Goal: Task Accomplishment & Management: Manage account settings

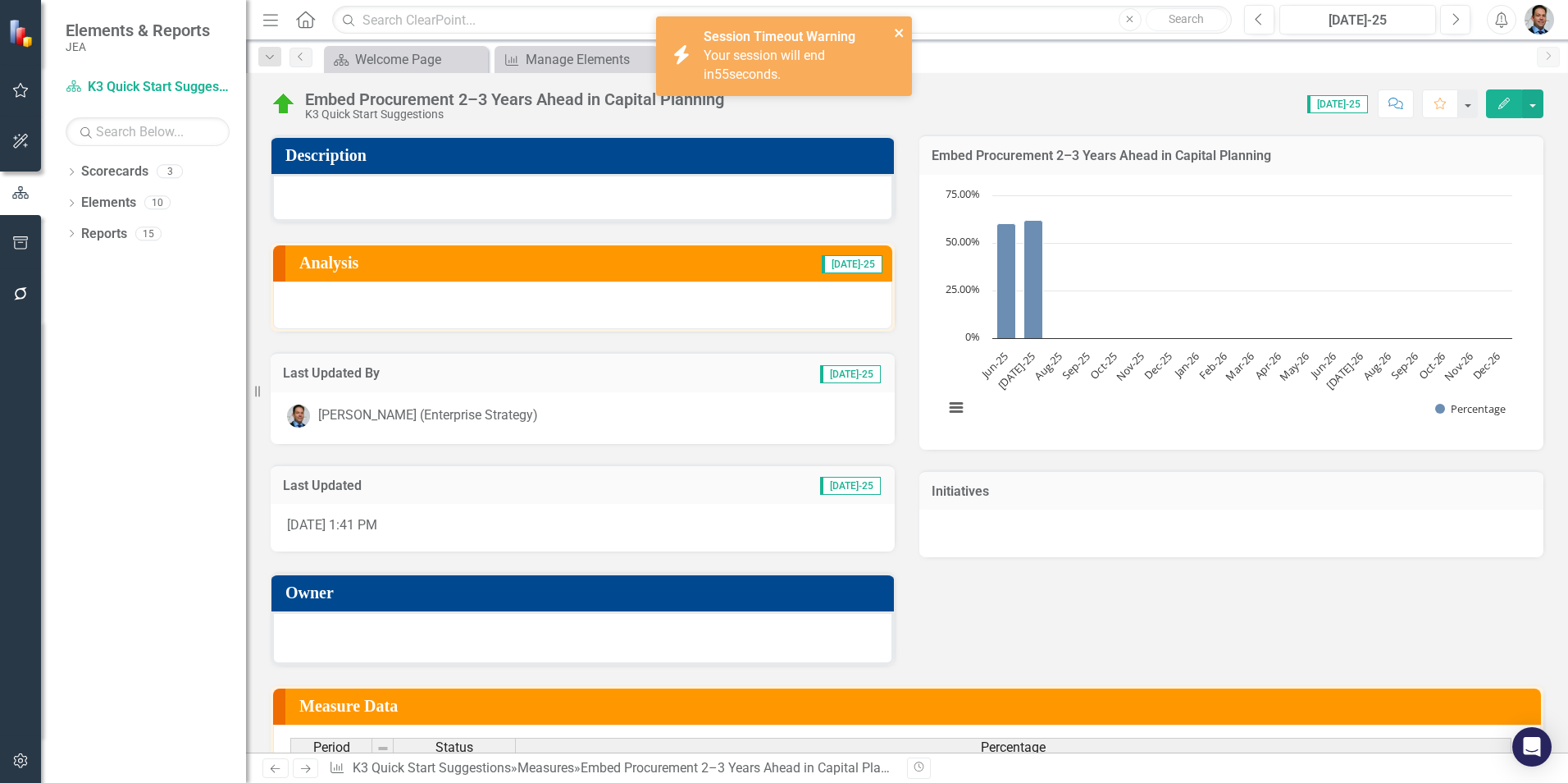
click at [900, 29] on icon "close" at bounding box center [899, 32] width 11 height 13
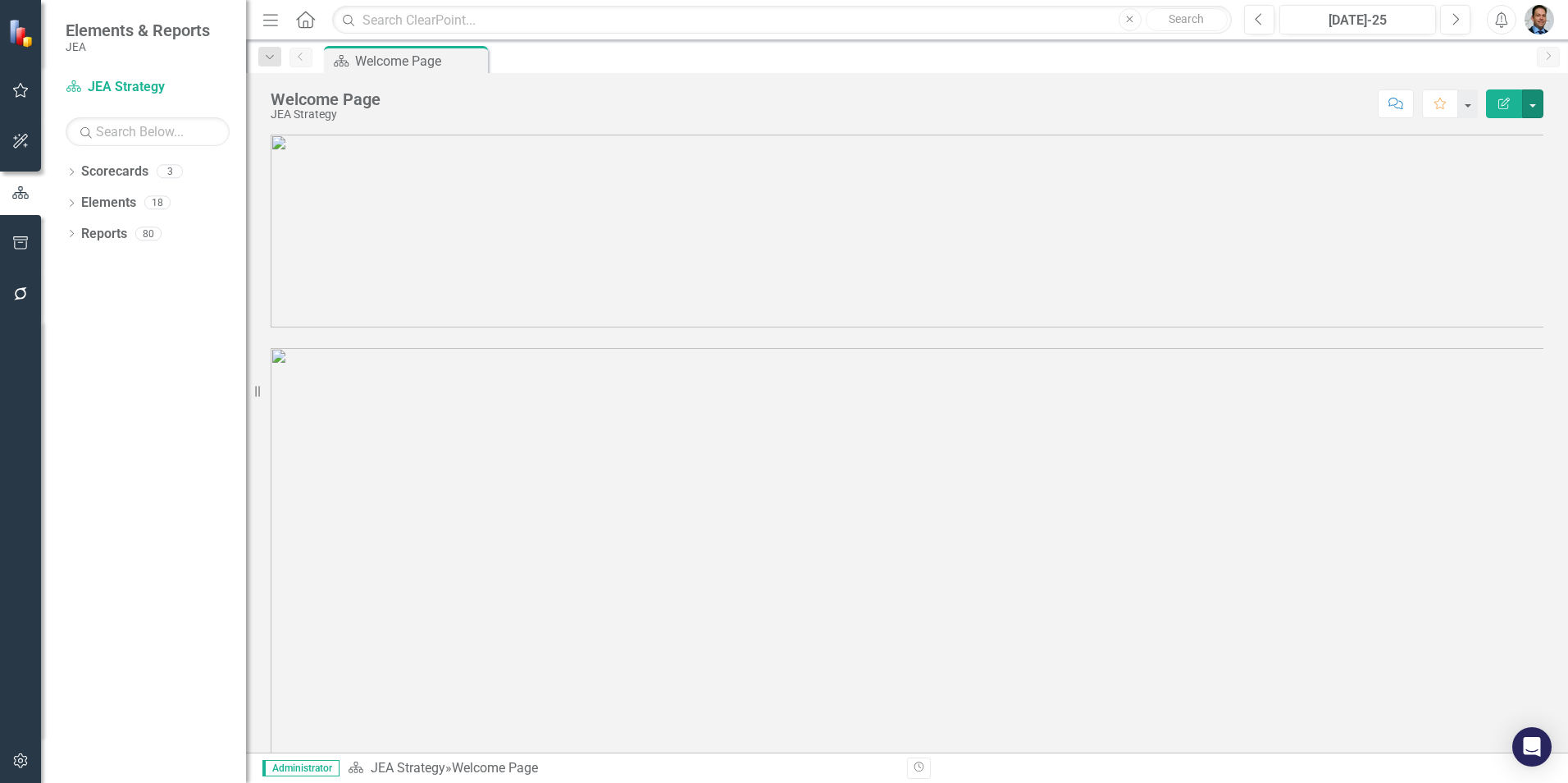
click at [1535, 102] on button "button" at bounding box center [1532, 103] width 21 height 29
click at [1485, 140] on link "Edit Edit Scorecard" at bounding box center [1476, 134] width 133 height 30
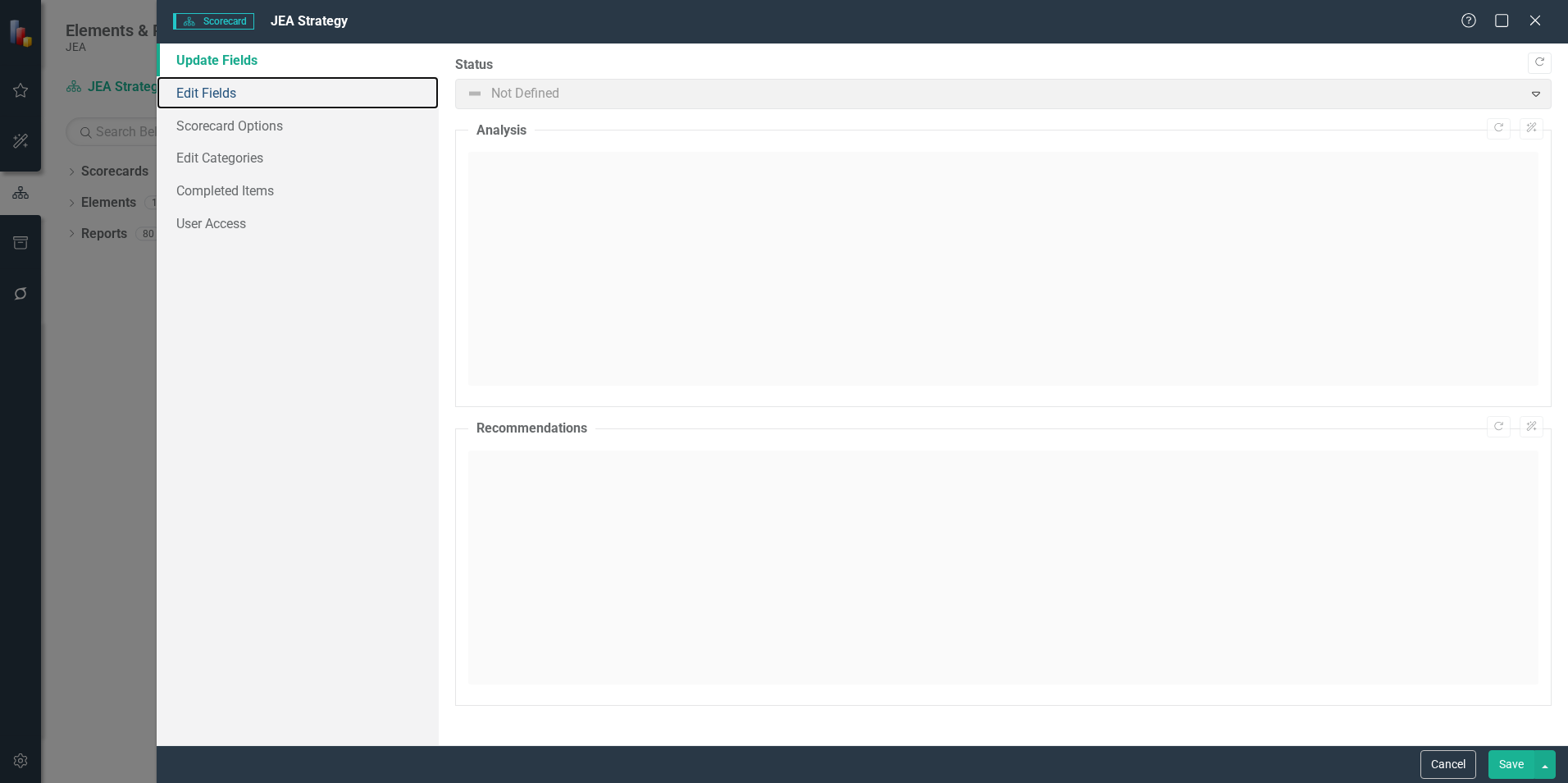
click at [201, 93] on link "Edit Fields" at bounding box center [298, 92] width 282 height 33
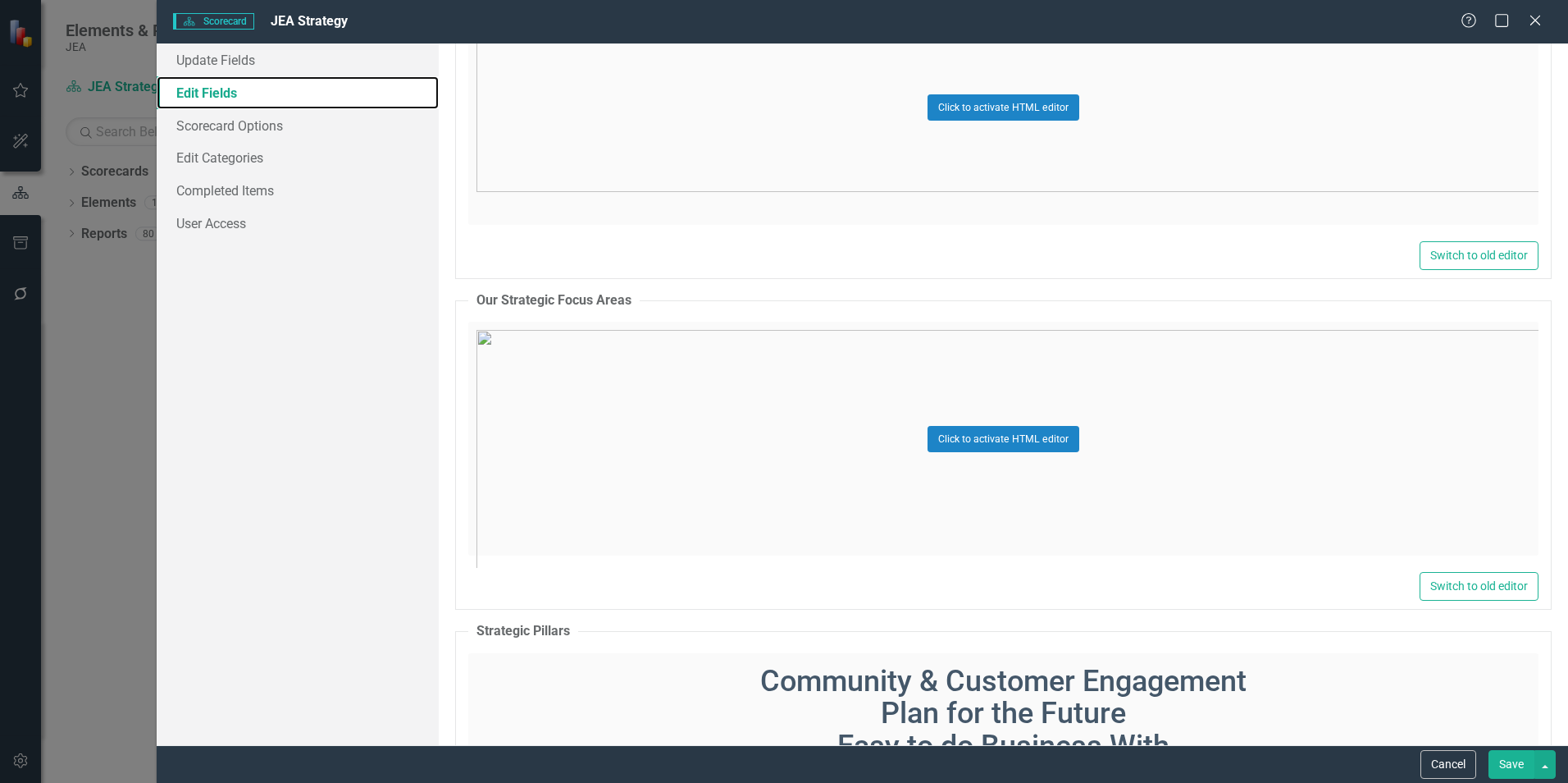
scroll to position [1231, 0]
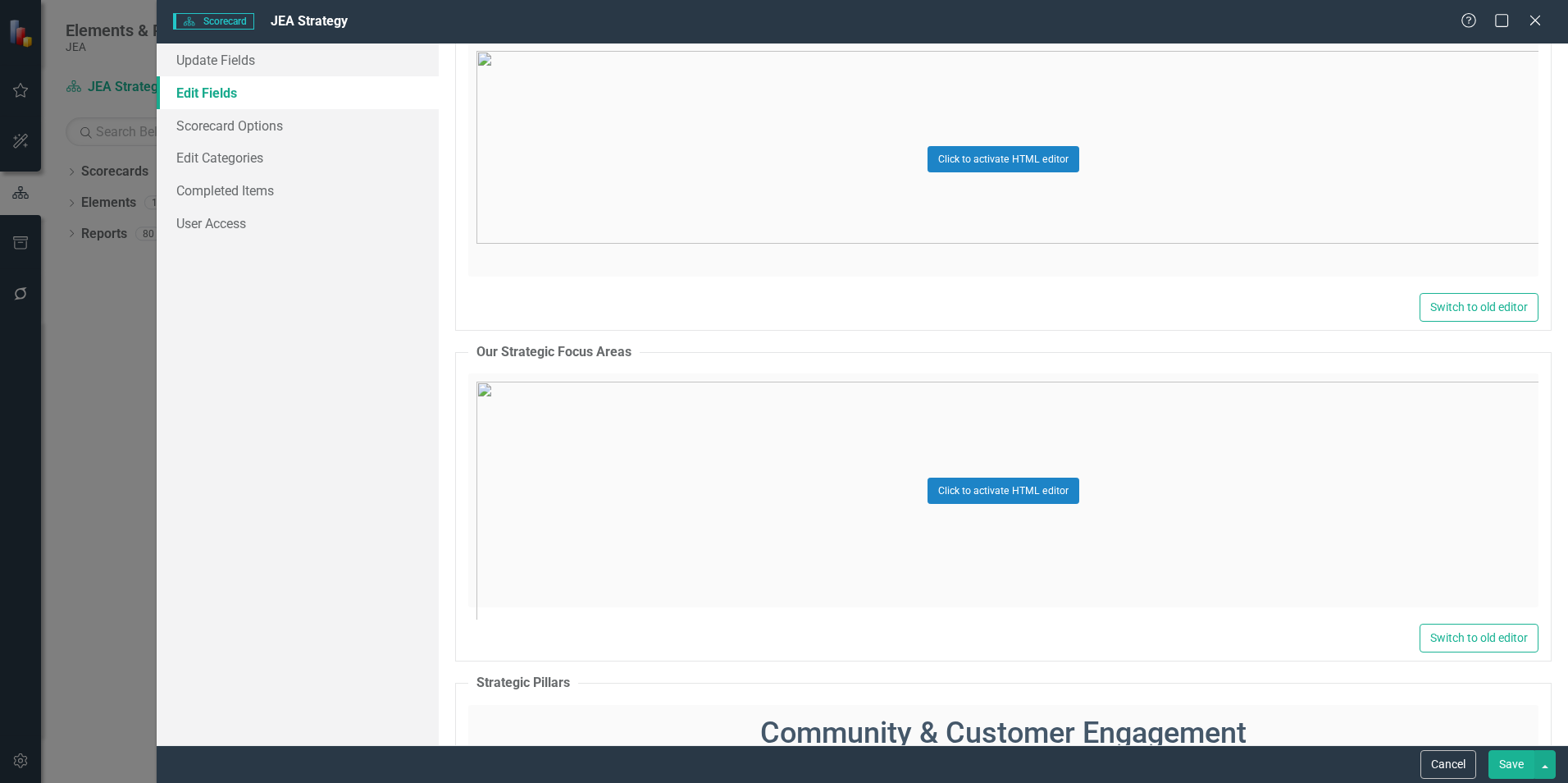
click at [1127, 419] on div "Click to activate HTML editor" at bounding box center [1003, 490] width 1070 height 234
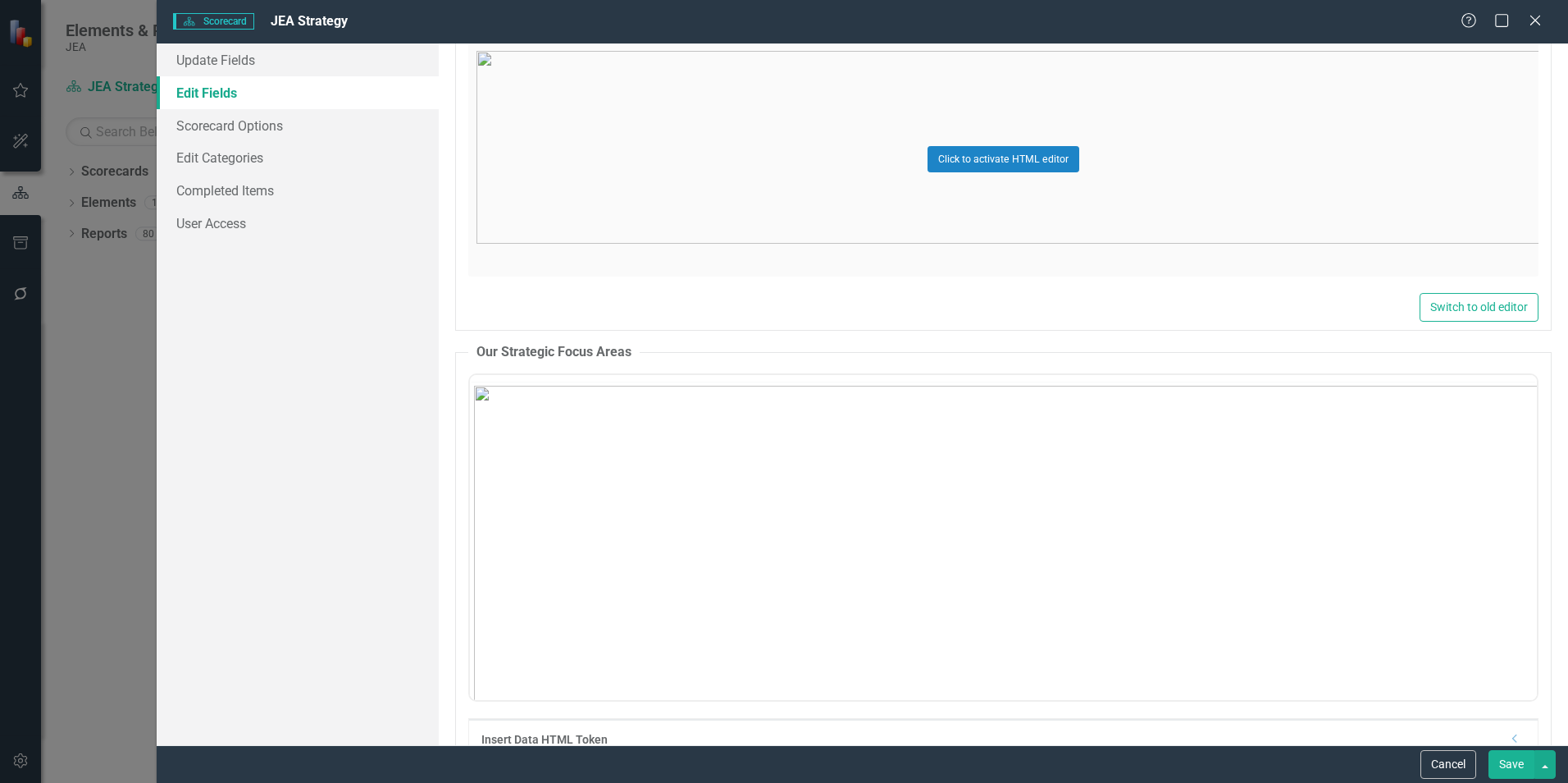
scroll to position [0, 0]
click at [827, 387] on button "Reveal or hide additional toolbar items" at bounding box center [839, 394] width 28 height 23
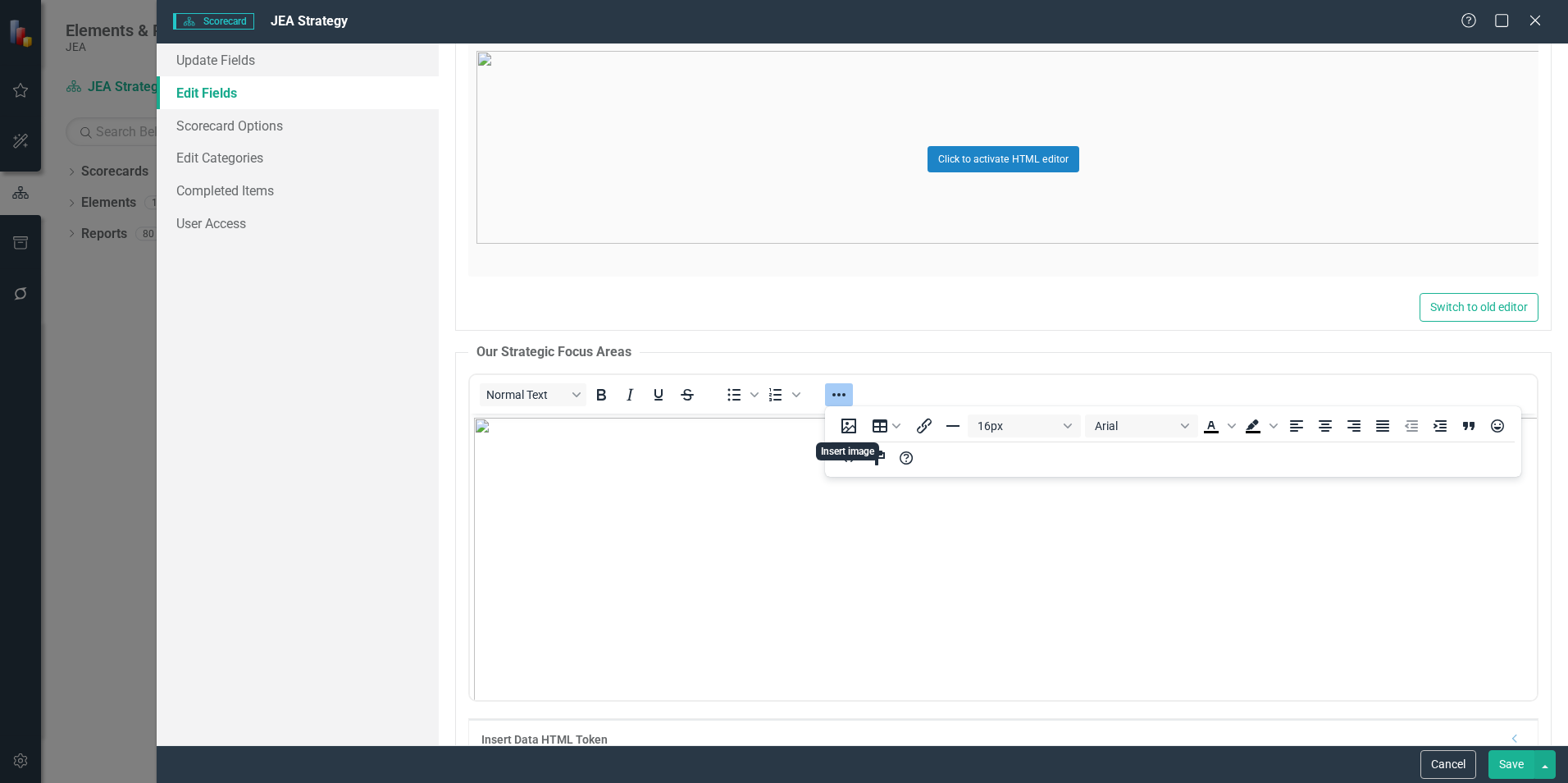
click at [844, 423] on button "Insert image" at bounding box center [849, 425] width 28 height 23
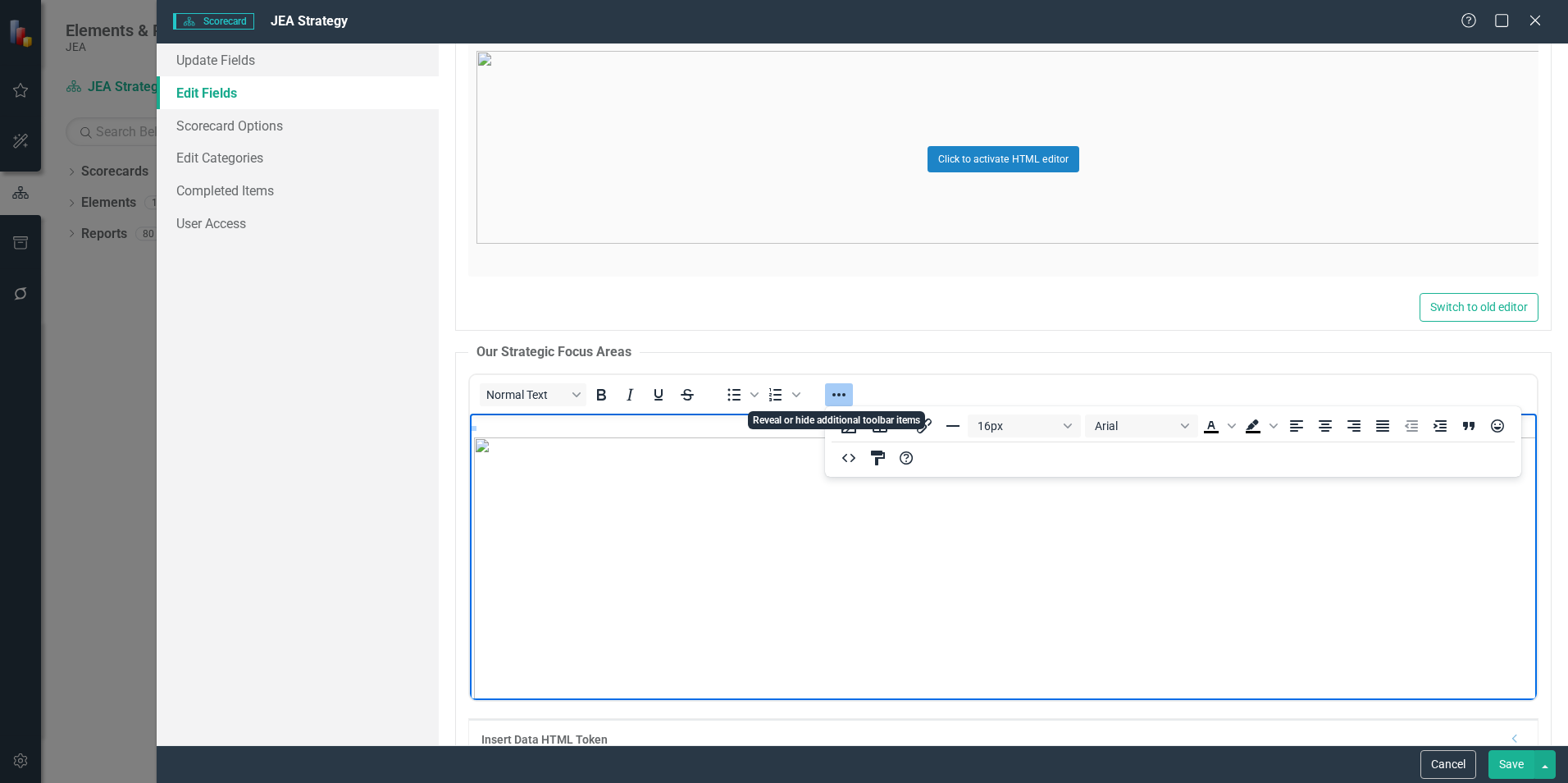
click at [836, 393] on icon "Reveal or hide additional toolbar items" at bounding box center [839, 395] width 20 height 20
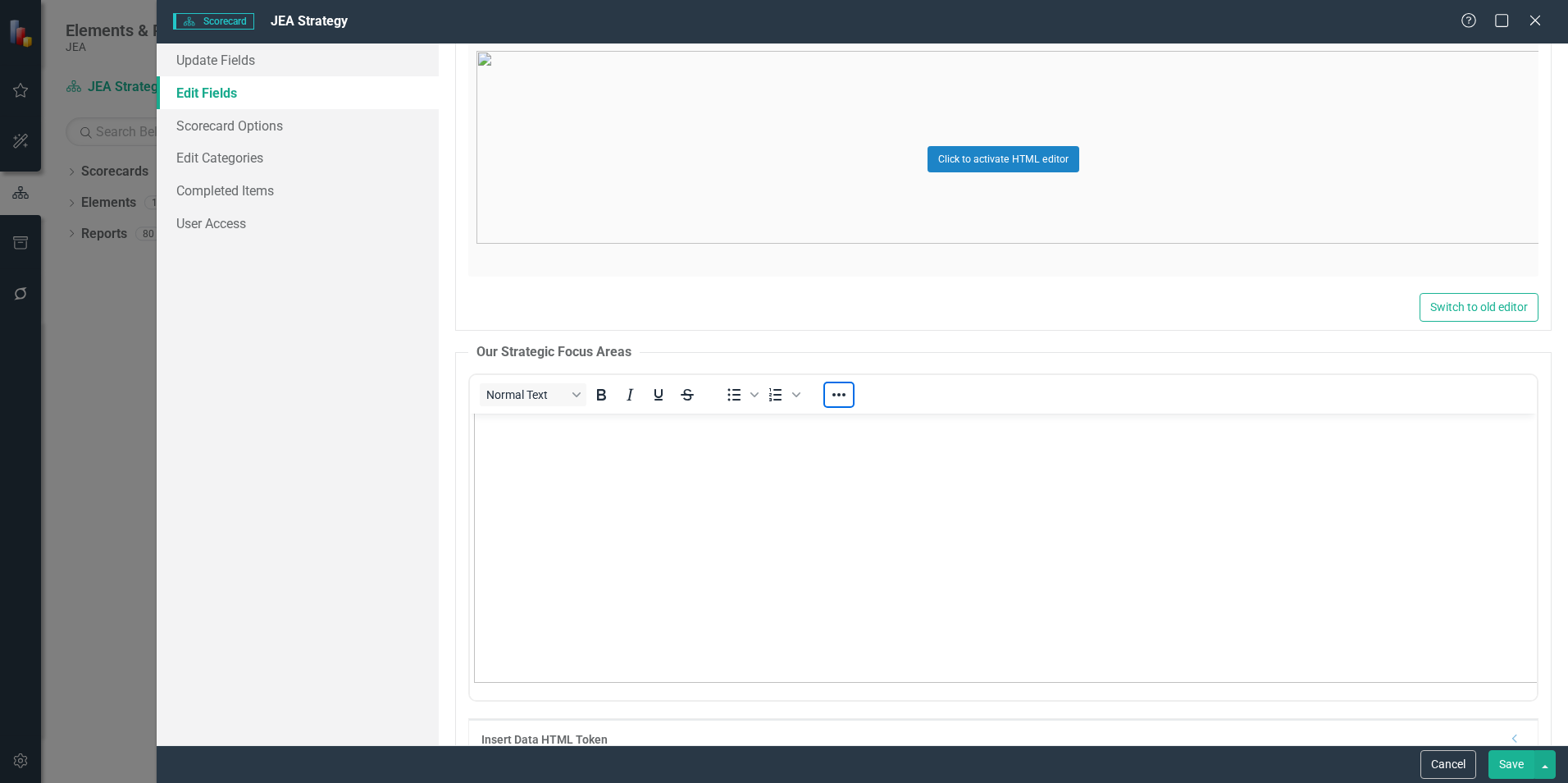
scroll to position [804, 0]
click at [1230, 519] on img "Rich Text Area. Press ALT-0 for help." at bounding box center [1145, 371] width 1343 height 623
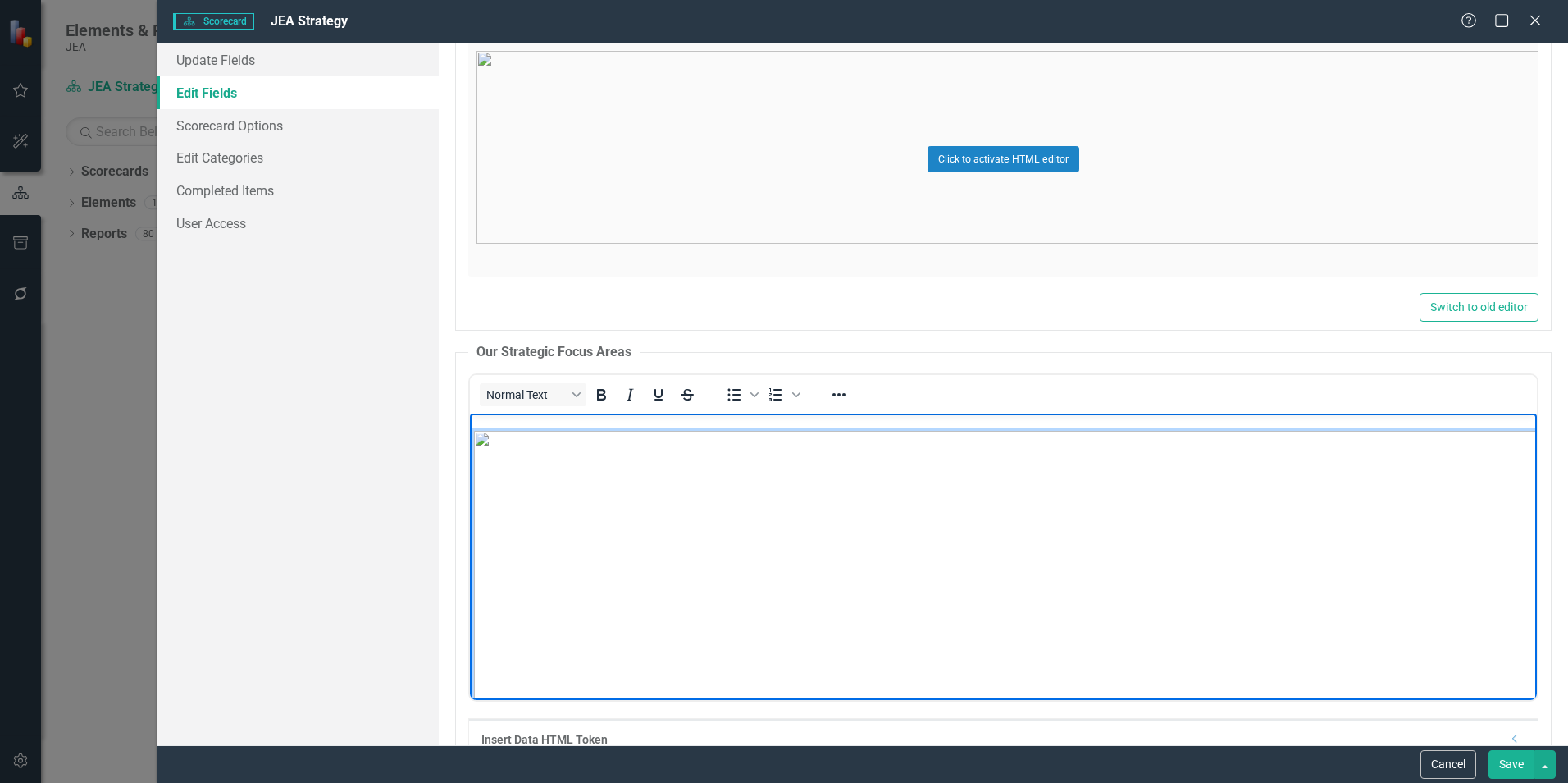
scroll to position [0, 0]
click at [474, 428] on img "Rich Text Area. Press ALT-0 for help." at bounding box center [474, 428] width 0 height 0
click at [1141, 597] on img "Rich Text Area. Press ALT-0 for help." at bounding box center [1145, 371] width 1343 height 623
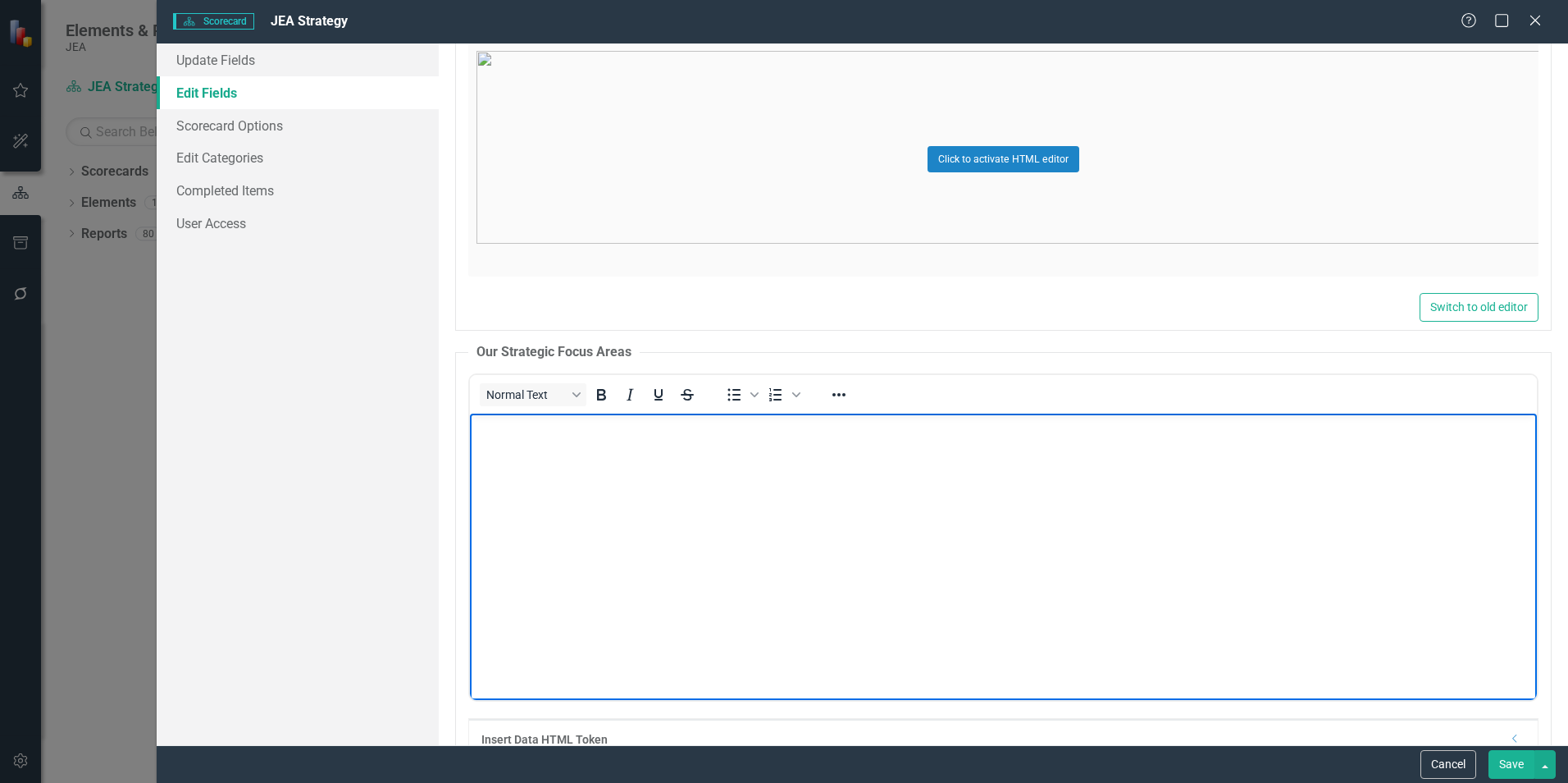
click at [474, 428] on img "Rich Text Area. Press ALT-0 for help." at bounding box center [474, 428] width 0 height 0
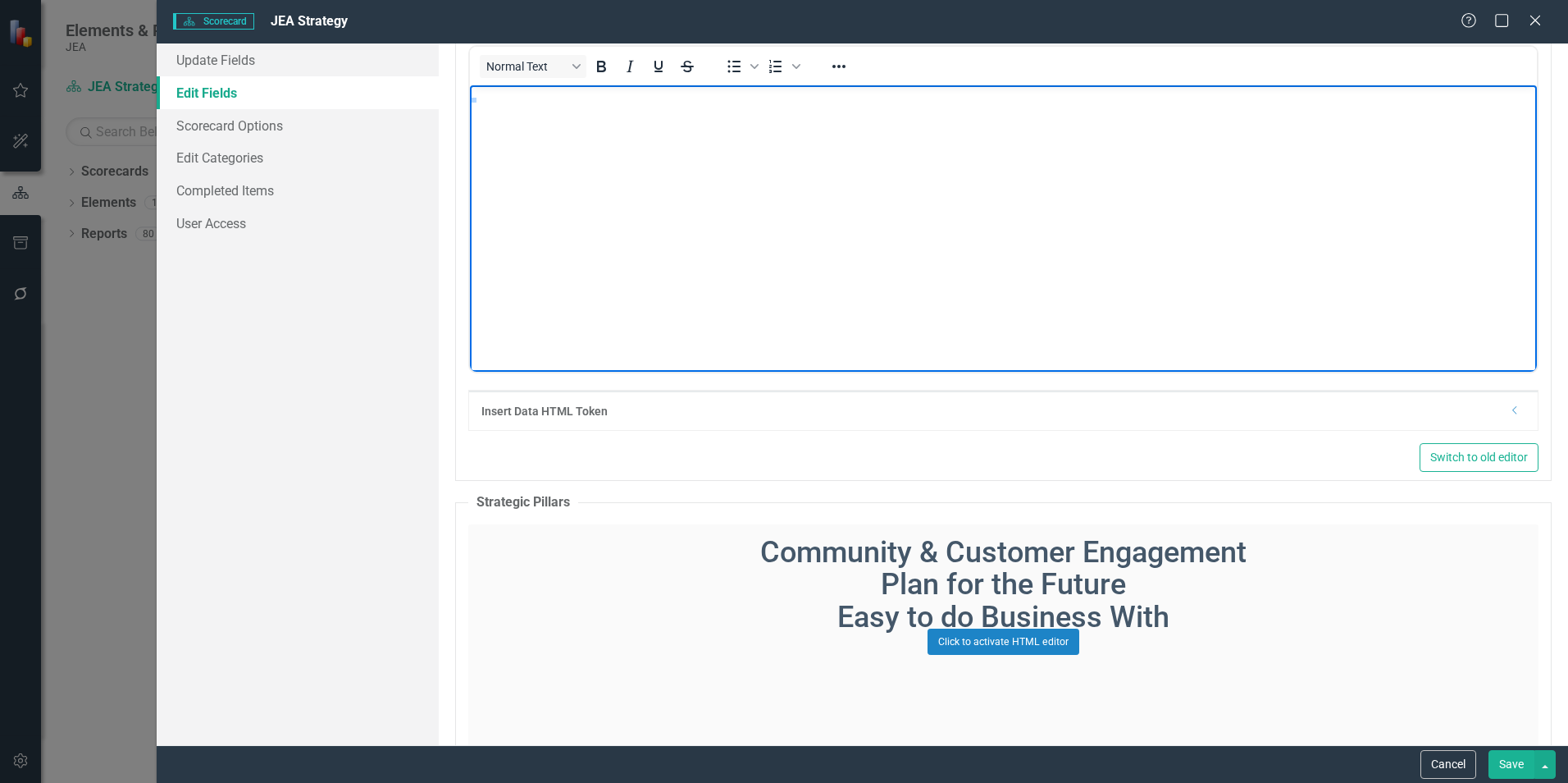
scroll to position [1477, 0]
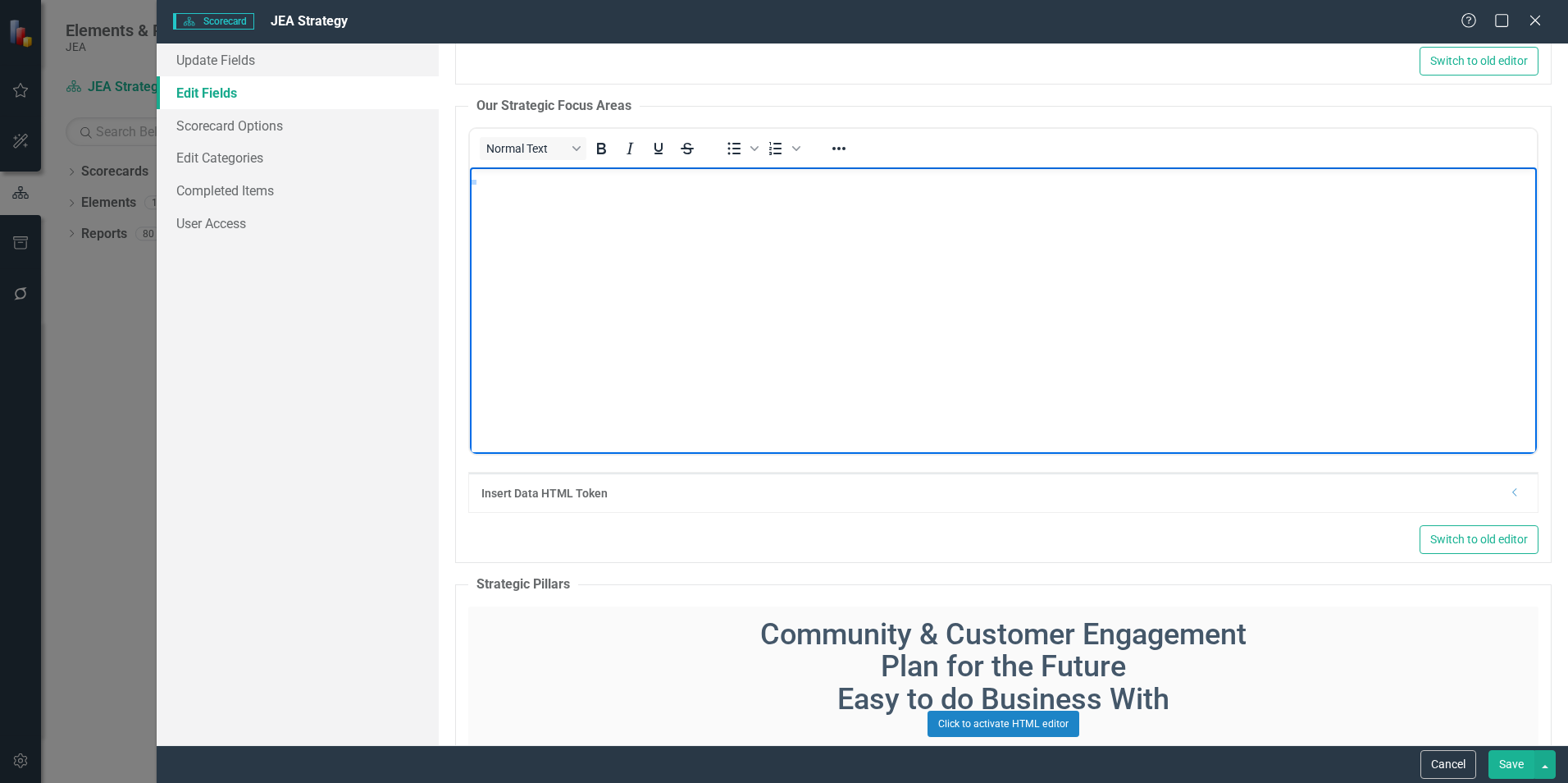
click at [474, 182] on img "Rich Text Area. Press ALT-0 for help." at bounding box center [474, 182] width 0 height 0
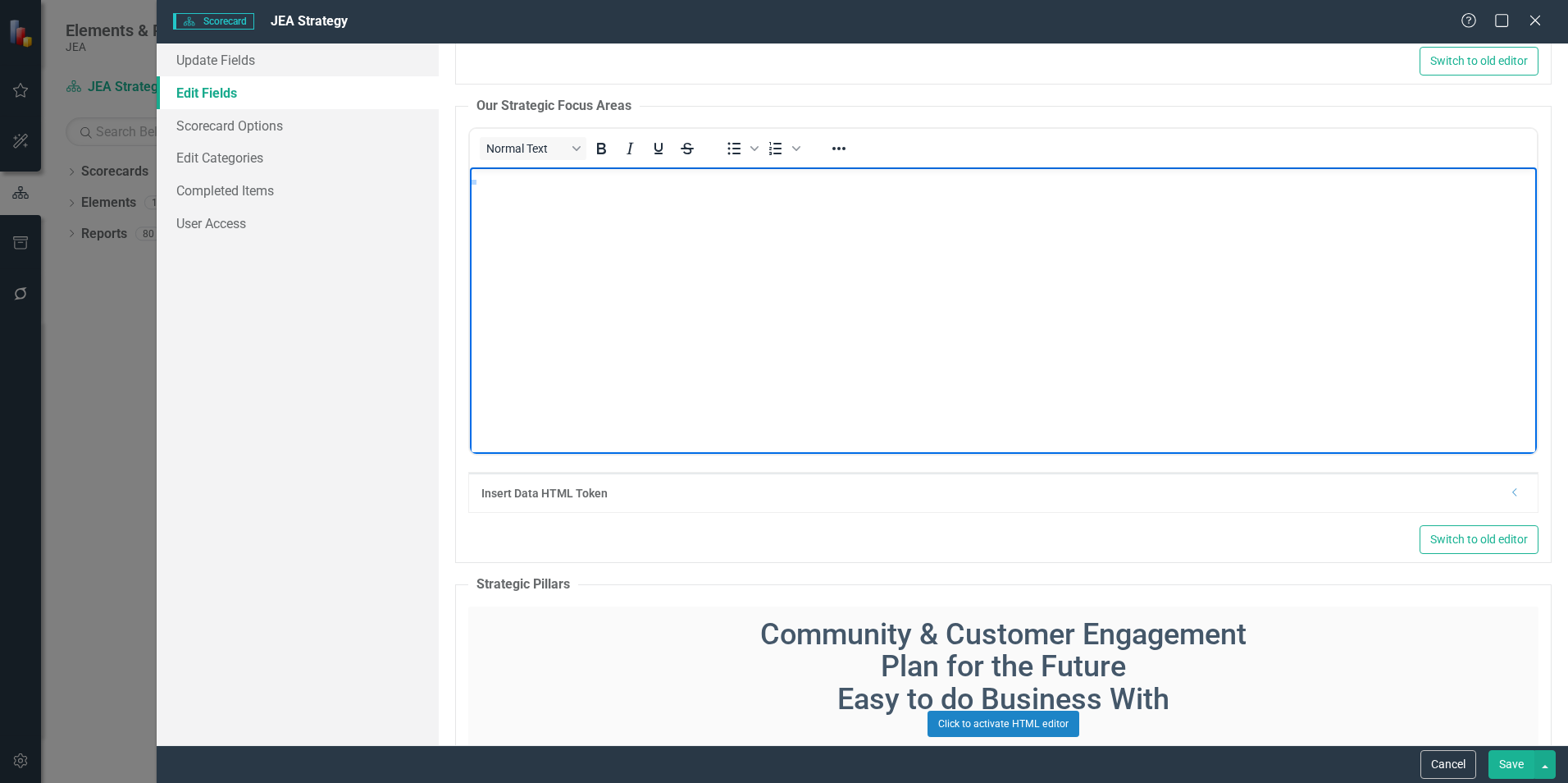
click at [1511, 756] on button "Save" at bounding box center [1512, 764] width 46 height 29
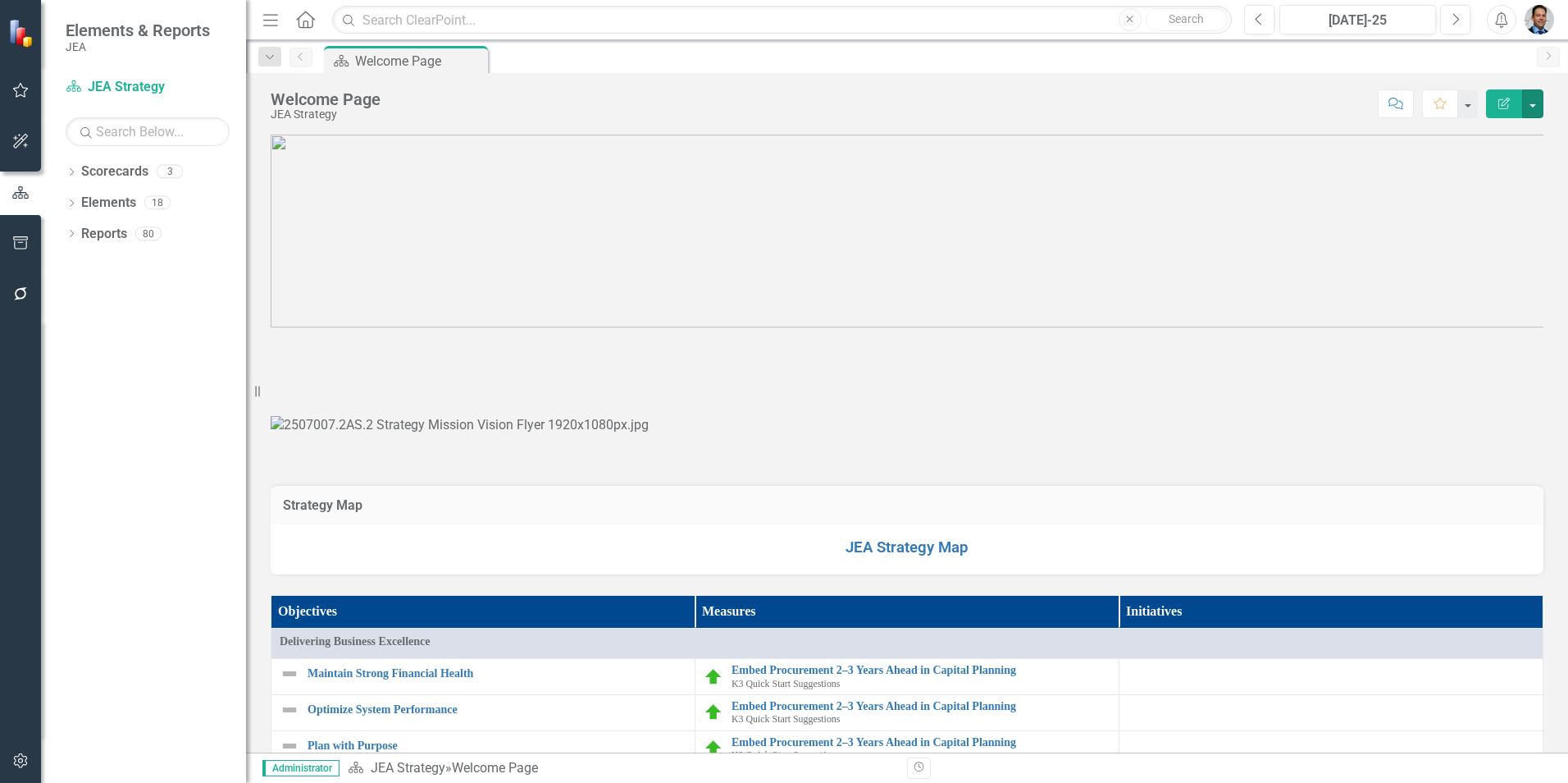
click at [1532, 109] on button "button" at bounding box center [1532, 103] width 21 height 29
click at [1467, 131] on link "Edit Edit Scorecard" at bounding box center [1476, 134] width 133 height 30
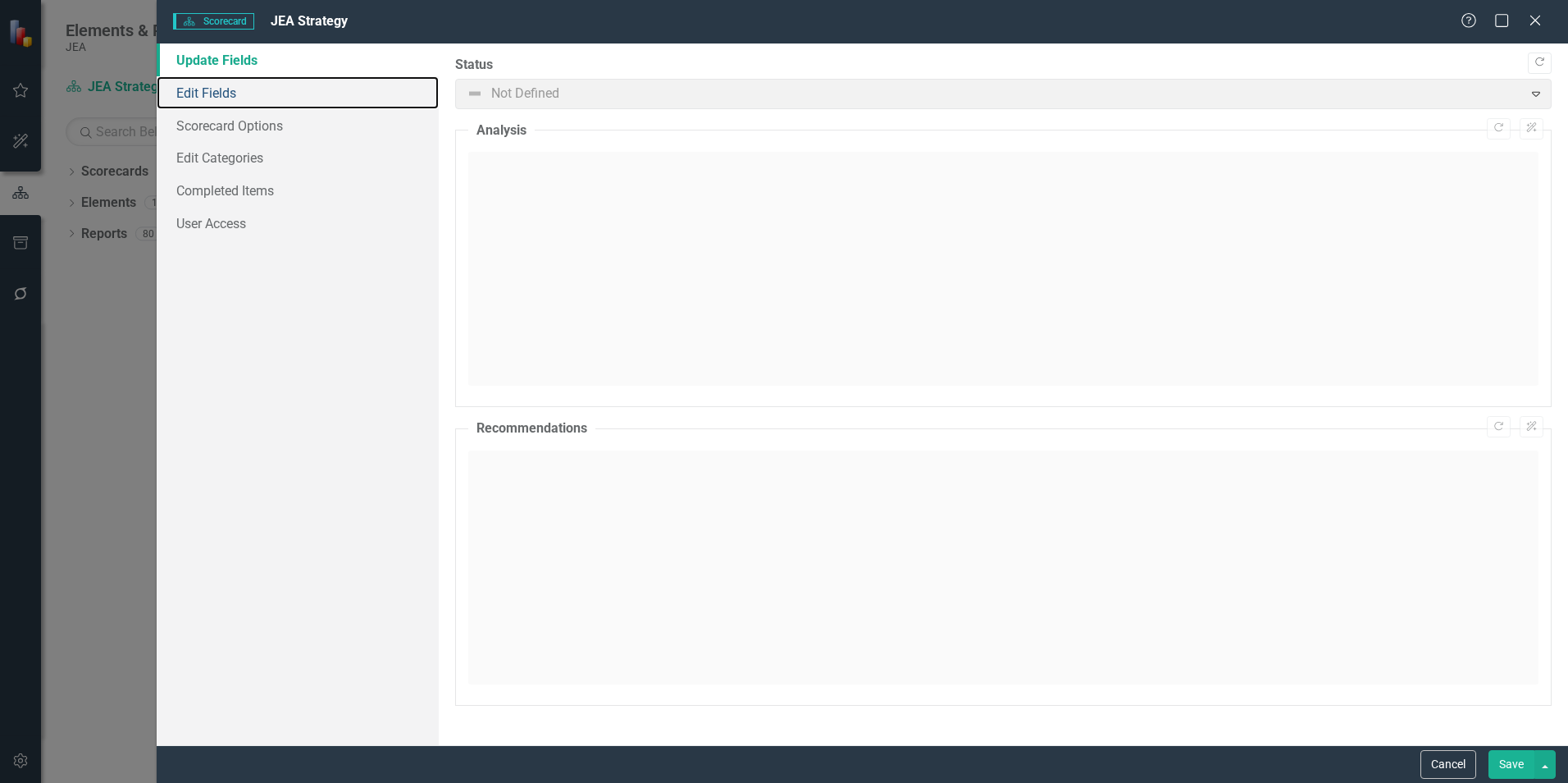
click at [216, 98] on link "Edit Fields" at bounding box center [298, 92] width 282 height 33
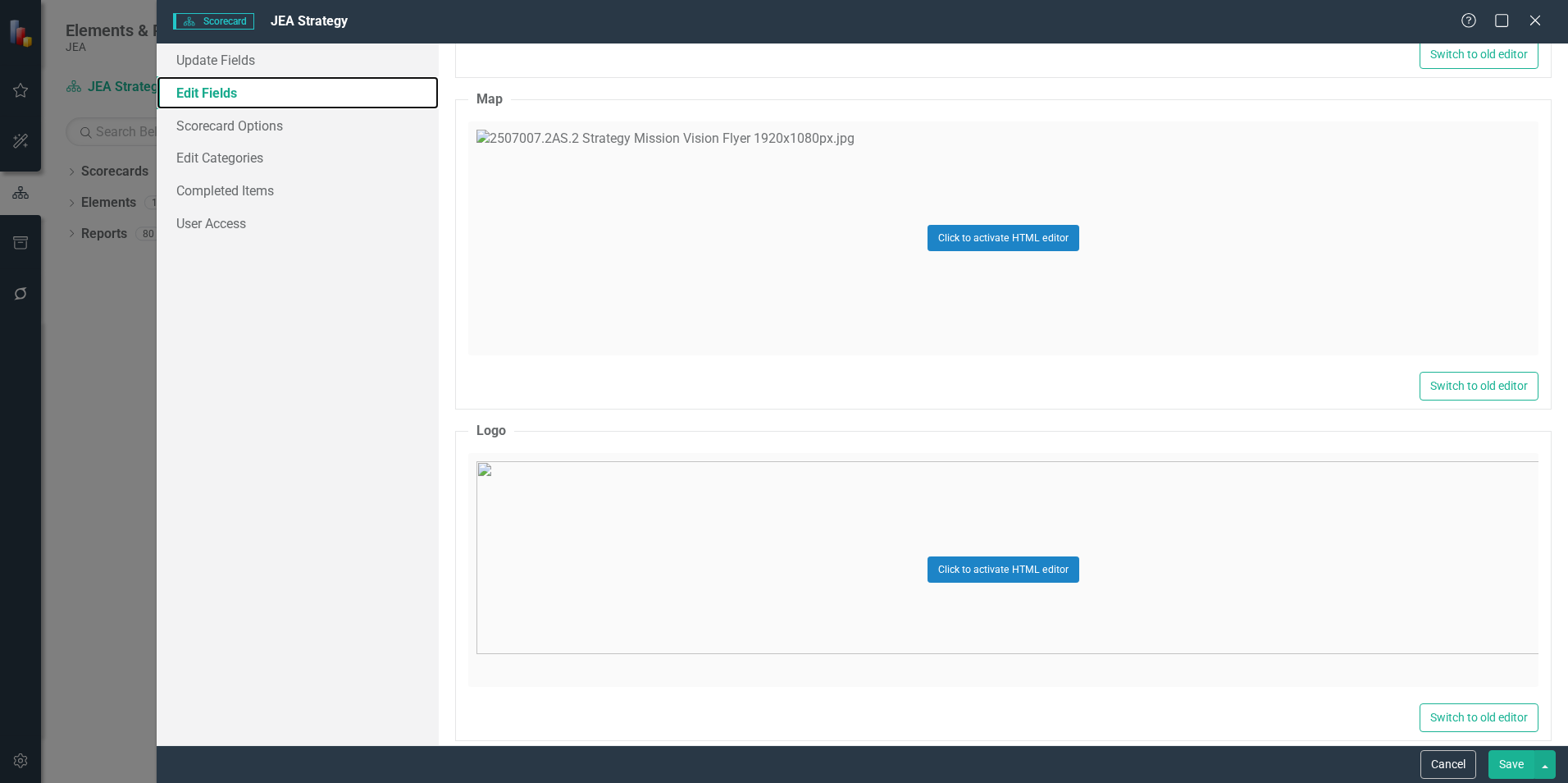
scroll to position [1231, 0]
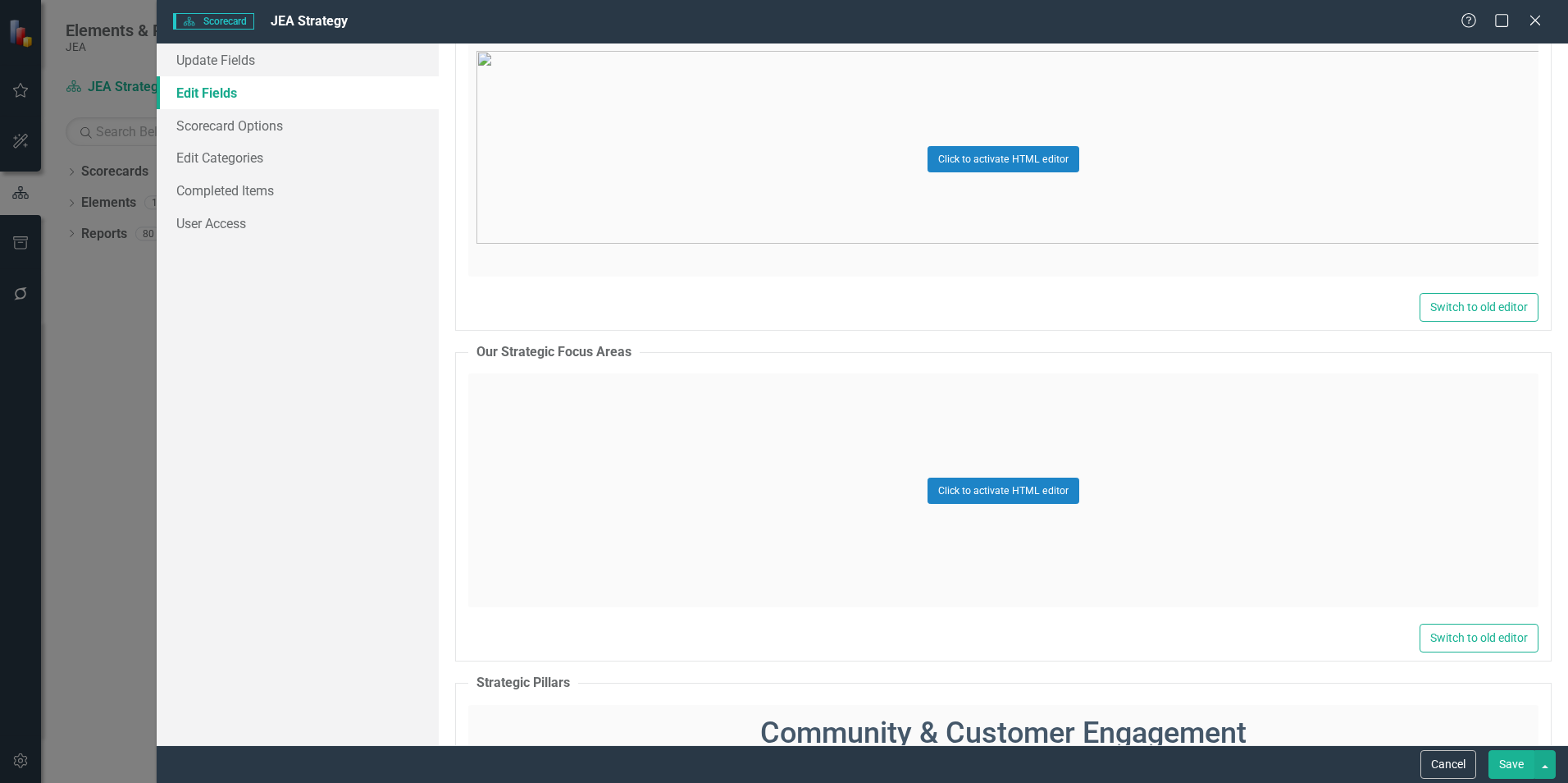
click at [1358, 444] on div "Click to activate HTML editor" at bounding box center [1003, 490] width 1070 height 234
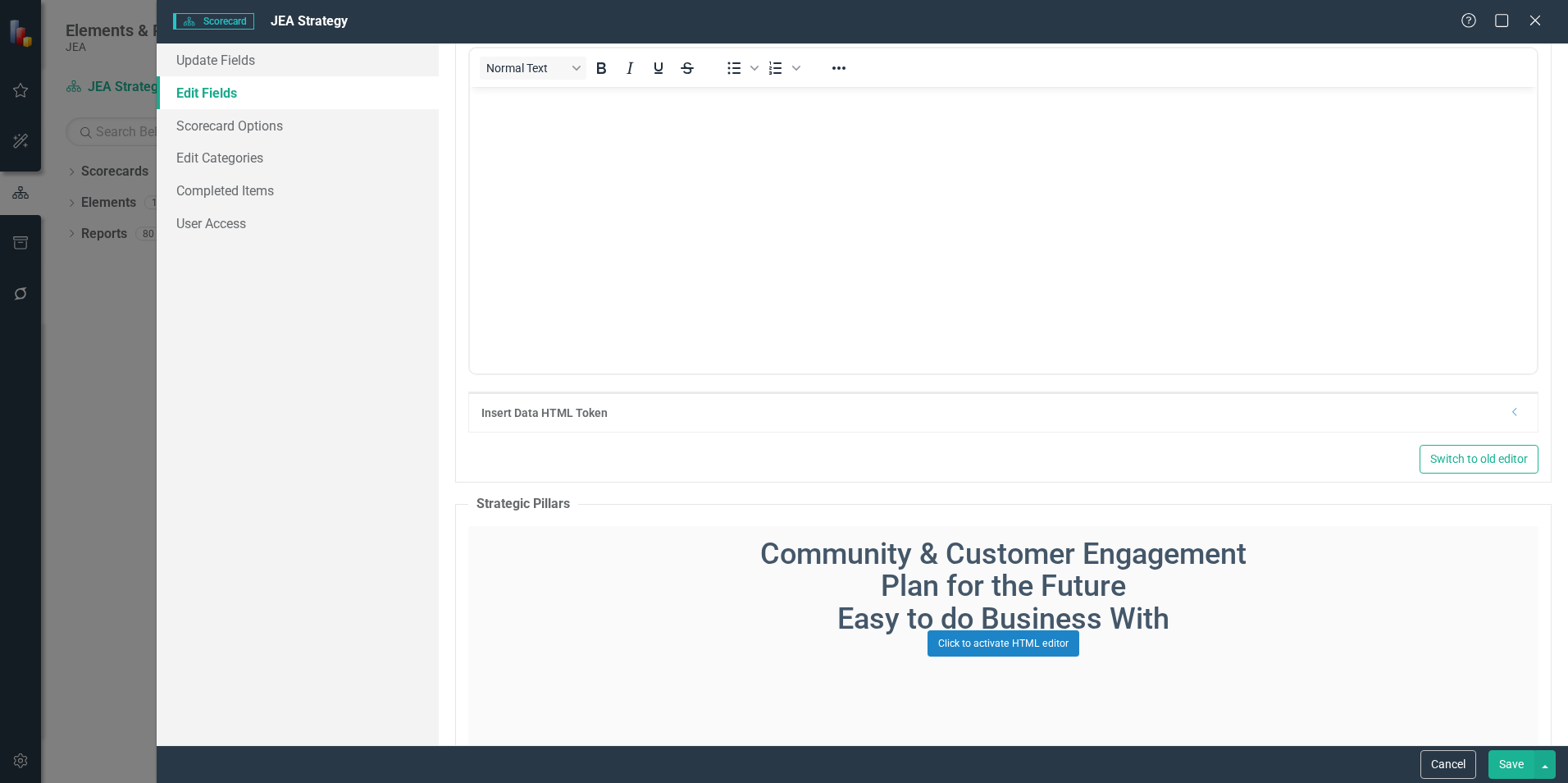
scroll to position [1559, 0]
click at [474, 100] on img "Rich Text Area. Press ALT-0 for help." at bounding box center [474, 100] width 0 height 0
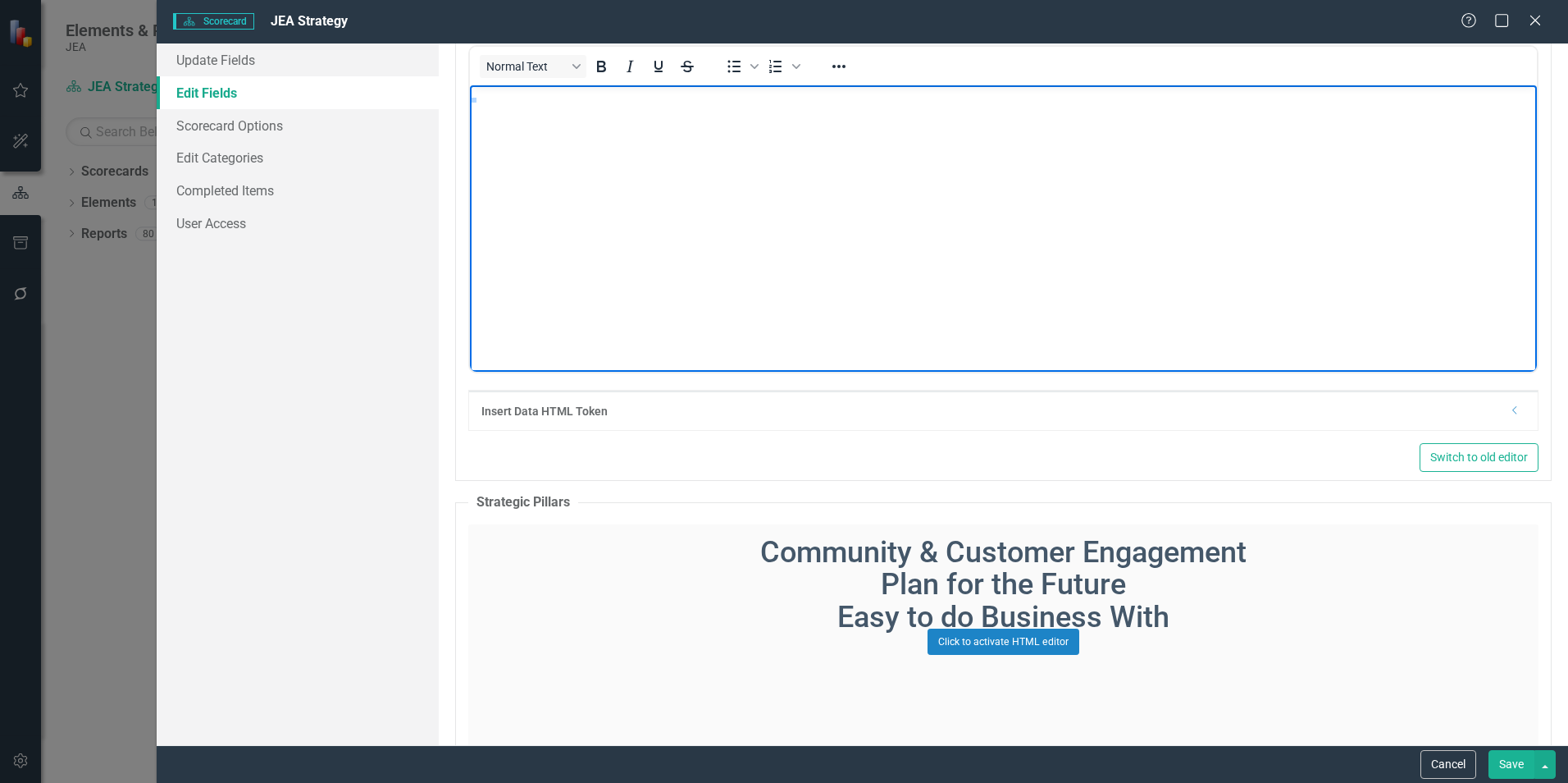
scroll to position [0, 0]
click at [836, 63] on icon "Reveal or hide additional toolbar items" at bounding box center [839, 67] width 20 height 20
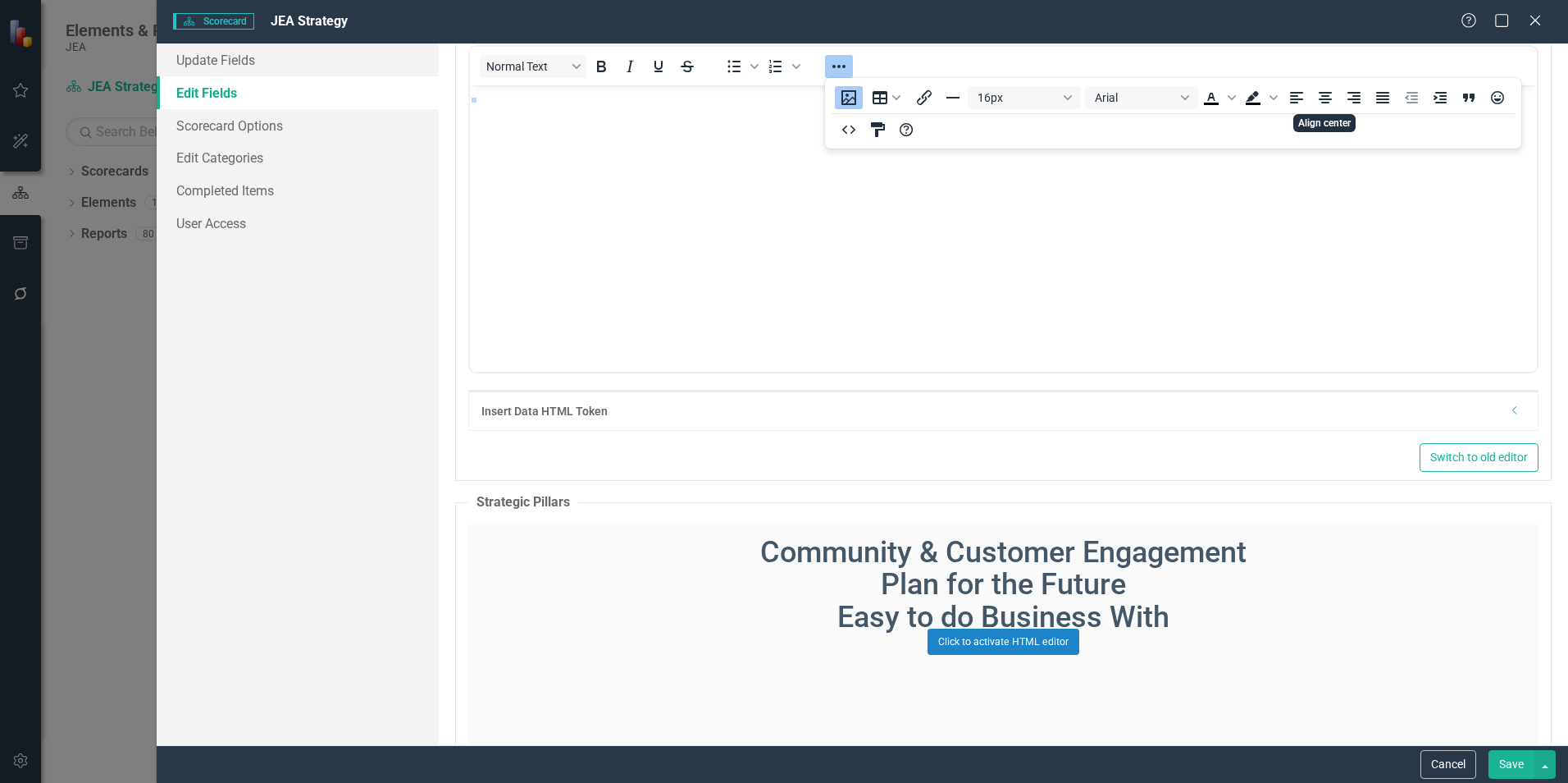
click at [1330, 93] on icon "Align center" at bounding box center [1325, 97] width 13 height 11
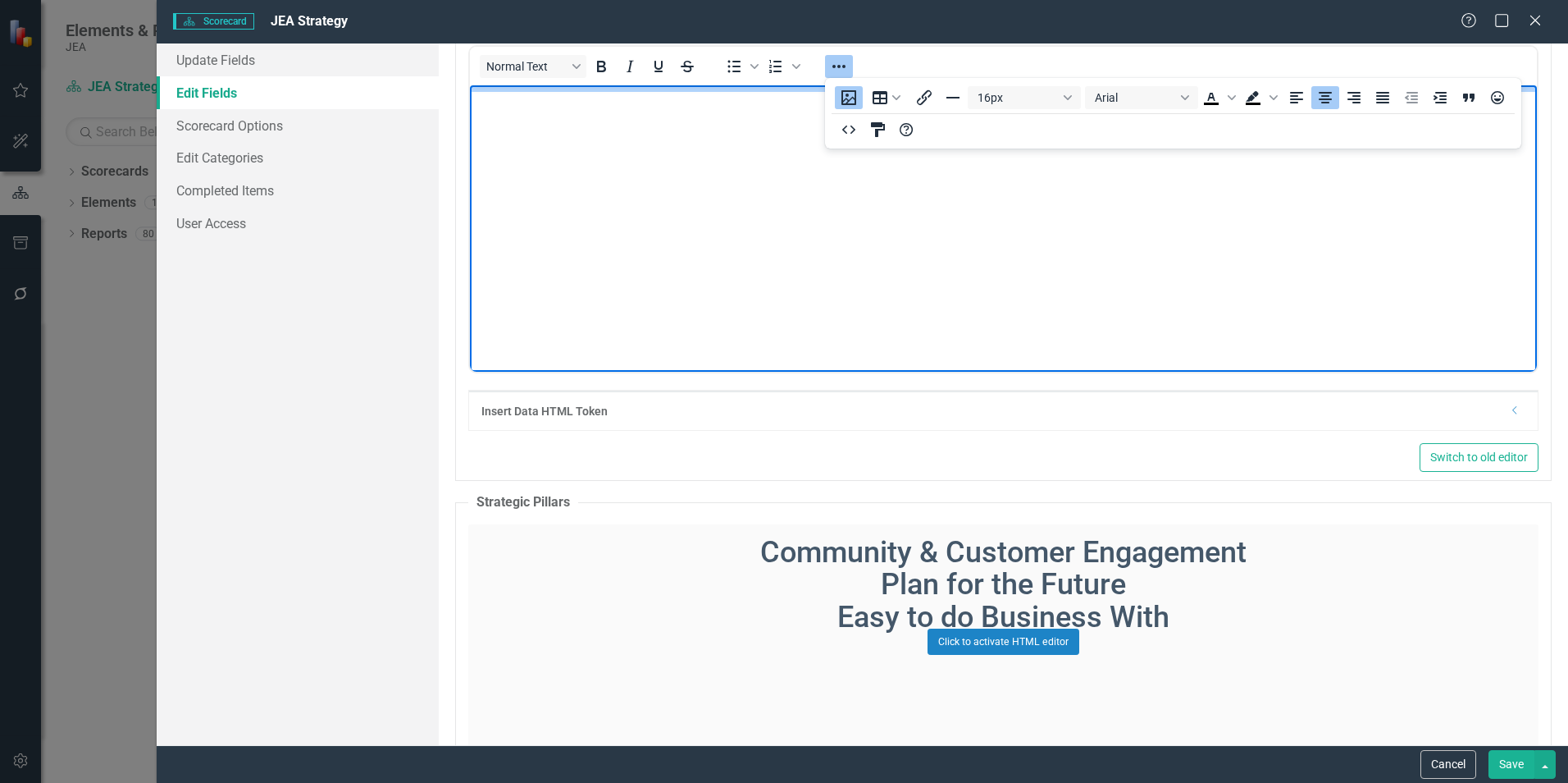
click at [1508, 766] on button "Save" at bounding box center [1512, 764] width 46 height 29
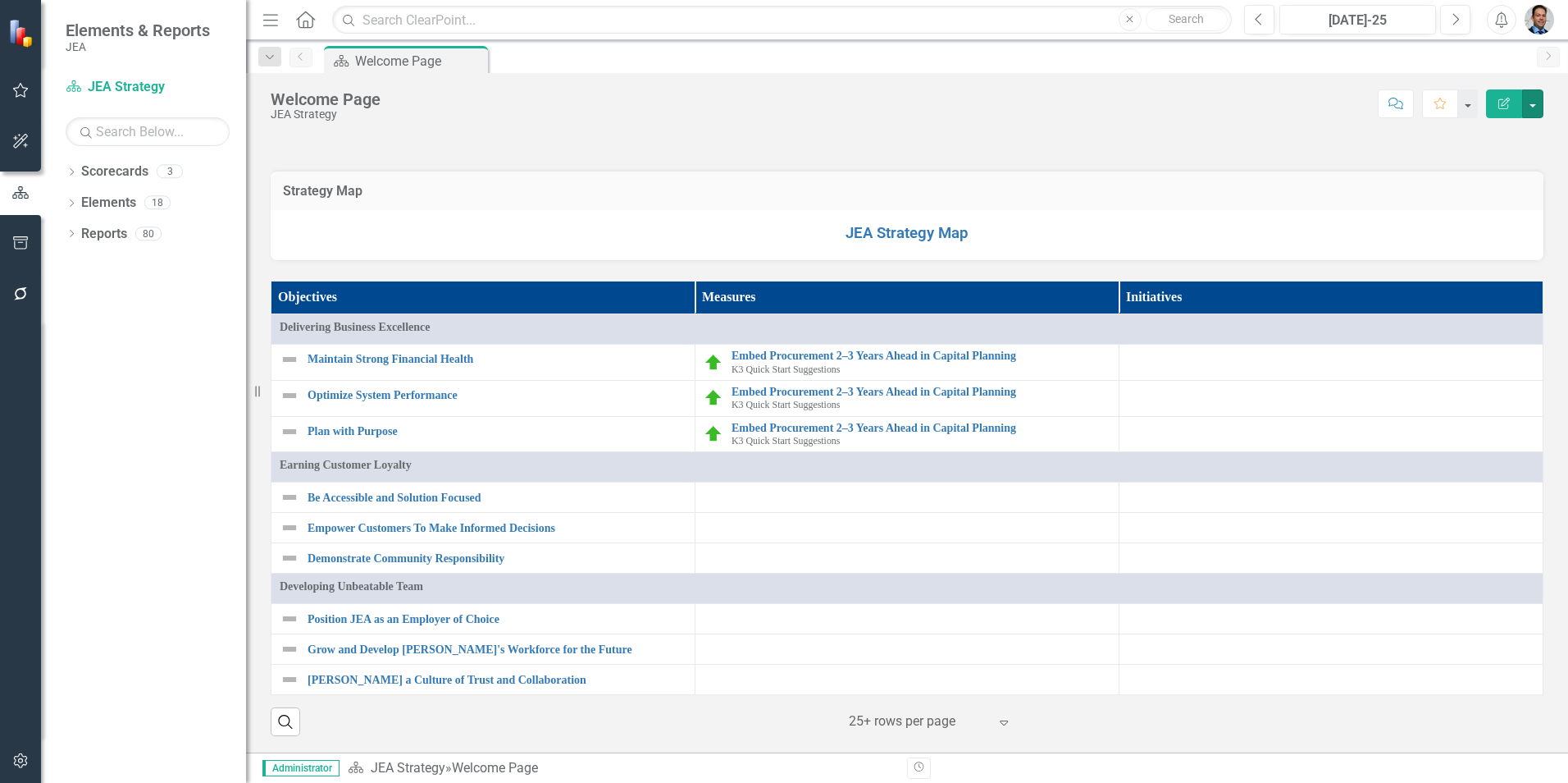
scroll to position [657, 0]
